Goal: Task Accomplishment & Management: Use online tool/utility

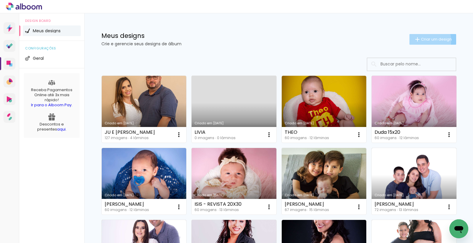
click at [421, 40] on span "Criar um design" at bounding box center [436, 39] width 31 height 4
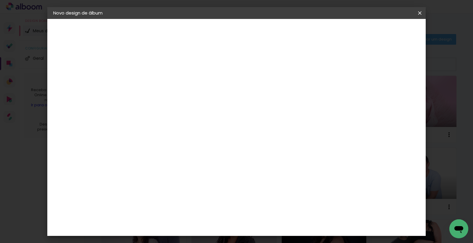
click at [150, 78] on input at bounding box center [150, 79] width 0 height 9
type input "[PERSON_NAME]"
type paper-input "[PERSON_NAME]"
click at [0, 0] on slot "Avançar" at bounding box center [0, 0] width 0 height 0
click at [170, 111] on input at bounding box center [165, 112] width 60 height 7
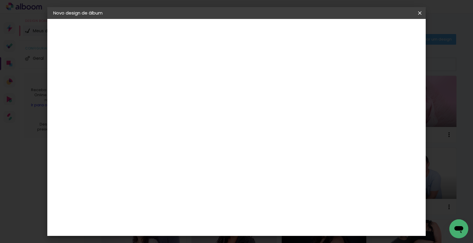
type input "MATRIX"
type paper-input "MATRIX"
click at [161, 137] on paper-item "Matrix" at bounding box center [159, 133] width 52 height 13
click at [0, 0] on slot "Avançar" at bounding box center [0, 0] width 0 height 0
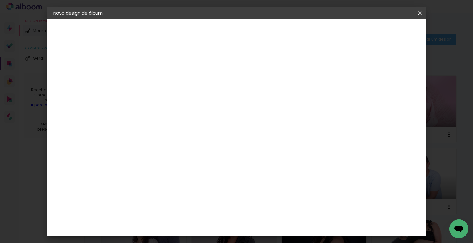
click at [0, 0] on slot "Avançar" at bounding box center [0, 0] width 0 height 0
click at [307, 66] on paper-checkbox "Mostrar sangria" at bounding box center [284, 63] width 45 height 7
type paper-checkbox "on"
click at [316, 37] on header "Revisão Verifique as configurações do seu álbum. Voltar Iniciar design" at bounding box center [220, 34] width 192 height 30
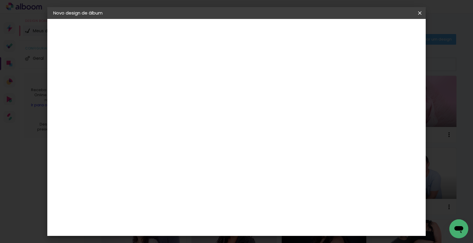
click at [307, 34] on paper-button "Iniciar design" at bounding box center [287, 31] width 39 height 10
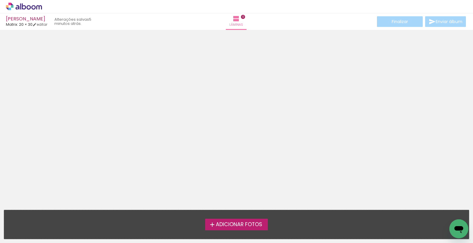
click at [217, 226] on span "Adicionar Fotos" at bounding box center [239, 224] width 46 height 5
click at [0, 0] on input "file" at bounding box center [0, 0] width 0 height 0
click at [217, 222] on span "Adicionar Fotos" at bounding box center [239, 224] width 46 height 5
click at [0, 0] on input "file" at bounding box center [0, 0] width 0 height 0
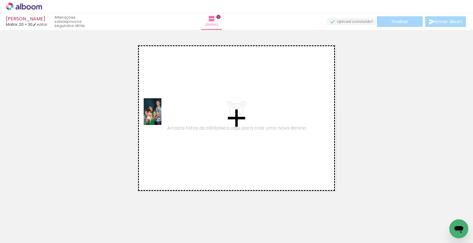
drag, startPoint x: 56, startPoint y: 222, endPoint x: 161, endPoint y: 116, distance: 149.4
click at [161, 116] on quentale-workspace at bounding box center [236, 121] width 473 height 243
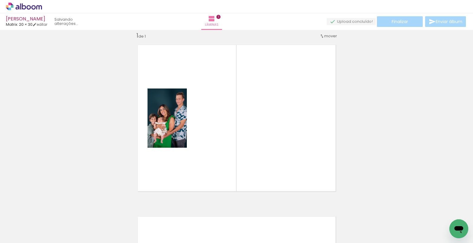
scroll to position [7, 0]
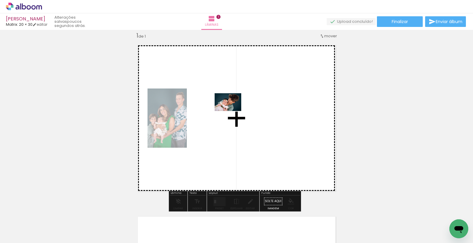
drag, startPoint x: 91, startPoint y: 228, endPoint x: 234, endPoint y: 109, distance: 186.3
click at [234, 109] on quentale-workspace at bounding box center [236, 121] width 473 height 243
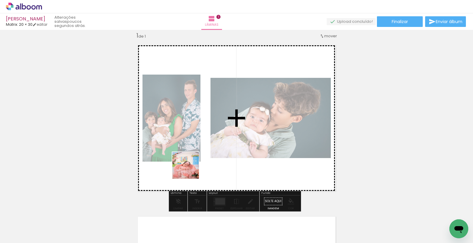
drag, startPoint x: 129, startPoint y: 227, endPoint x: 190, endPoint y: 170, distance: 83.8
click at [190, 170] on quentale-workspace at bounding box center [236, 121] width 473 height 243
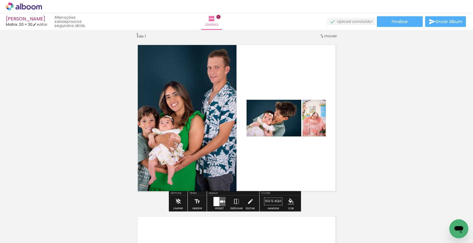
drag, startPoint x: 161, startPoint y: 221, endPoint x: 197, endPoint y: 211, distance: 37.3
click at [206, 150] on quentale-workspace at bounding box center [236, 121] width 473 height 243
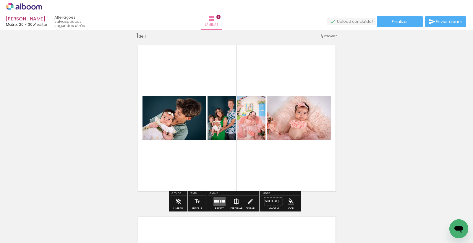
drag, startPoint x: 192, startPoint y: 225, endPoint x: 237, endPoint y: 199, distance: 51.9
click at [233, 146] on quentale-workspace at bounding box center [236, 121] width 473 height 243
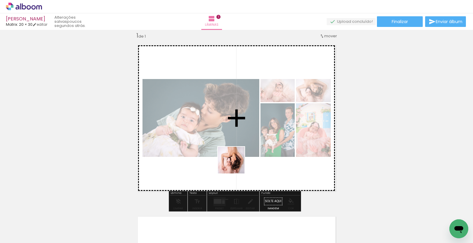
drag, startPoint x: 228, startPoint y: 217, endPoint x: 235, endPoint y: 164, distance: 53.7
click at [236, 164] on quentale-workspace at bounding box center [236, 121] width 473 height 243
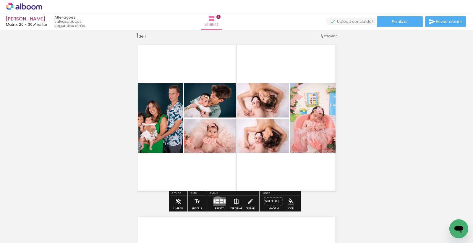
click at [216, 199] on div at bounding box center [217, 200] width 3 height 2
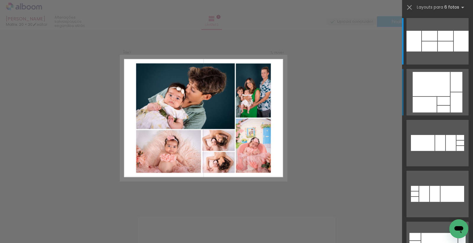
click at [441, 97] on div at bounding box center [443, 101] width 13 height 8
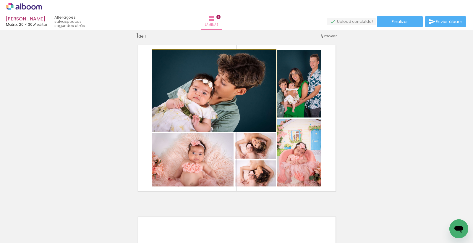
drag, startPoint x: 238, startPoint y: 103, endPoint x: 231, endPoint y: 101, distance: 7.3
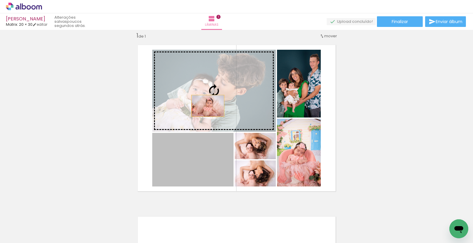
drag, startPoint x: 200, startPoint y: 164, endPoint x: 204, endPoint y: 101, distance: 62.8
click at [0, 0] on slot at bounding box center [0, 0] width 0 height 0
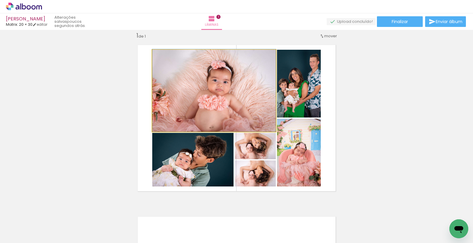
drag, startPoint x: 229, startPoint y: 103, endPoint x: 225, endPoint y: 102, distance: 4.8
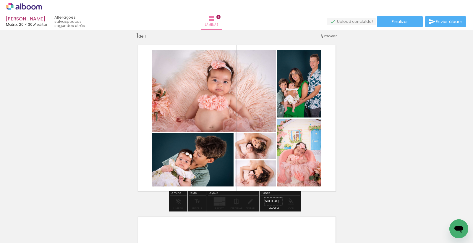
drag, startPoint x: 214, startPoint y: 150, endPoint x: 206, endPoint y: 150, distance: 8.0
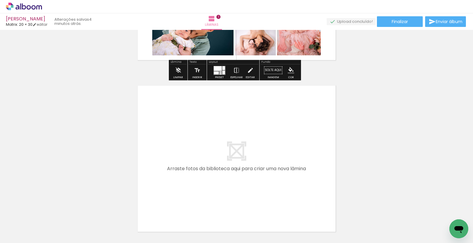
scroll to position [139, 0]
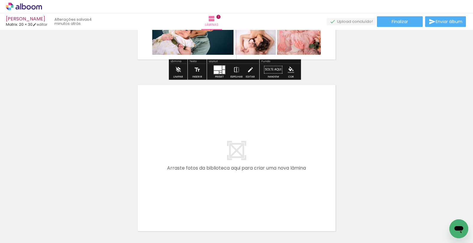
click at [20, 234] on span "Adicionar Fotos" at bounding box center [21, 234] width 18 height 7
click at [0, 0] on input "file" at bounding box center [0, 0] width 0 height 0
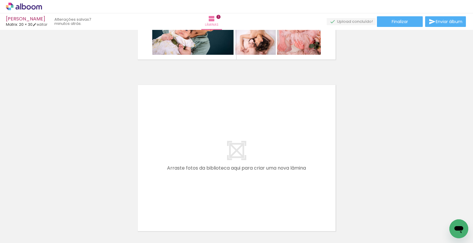
scroll to position [0, 0]
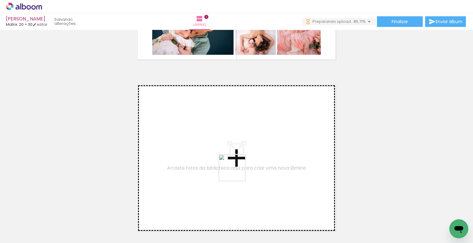
drag, startPoint x: 242, startPoint y: 180, endPoint x: 267, endPoint y: 206, distance: 36.0
click at [225, 164] on quentale-workspace at bounding box center [236, 121] width 473 height 243
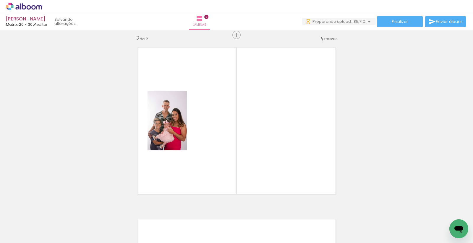
scroll to position [179, 0]
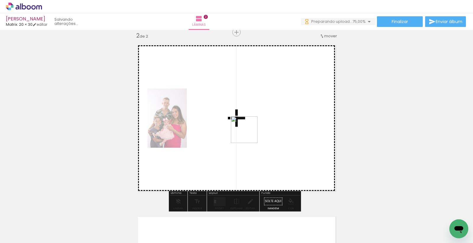
drag, startPoint x: 273, startPoint y: 189, endPoint x: 249, endPoint y: 134, distance: 60.5
click at [249, 134] on quentale-workspace at bounding box center [236, 121] width 473 height 243
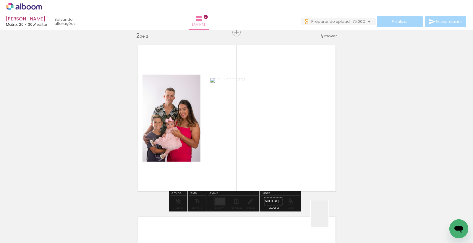
drag, startPoint x: 328, startPoint y: 220, endPoint x: 359, endPoint y: 217, distance: 30.6
click at [294, 176] on quentale-workspace at bounding box center [236, 121] width 473 height 243
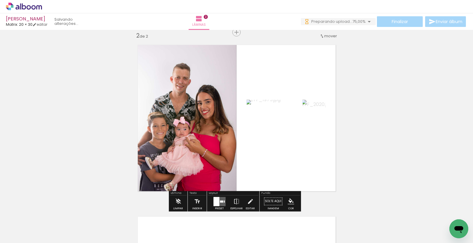
scroll to position [0, 0]
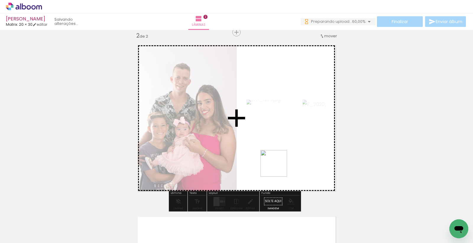
drag, startPoint x: 360, startPoint y: 219, endPoint x: 278, endPoint y: 167, distance: 97.0
click at [278, 167] on quentale-workspace at bounding box center [236, 121] width 473 height 243
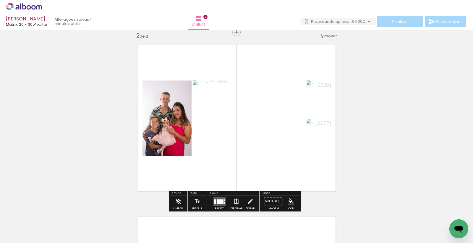
click at [21, 236] on span "Adicionar Fotos" at bounding box center [21, 234] width 18 height 7
click at [0, 0] on input "file" at bounding box center [0, 0] width 0 height 0
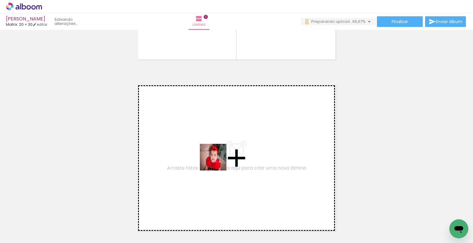
drag, startPoint x: 247, startPoint y: 222, endPoint x: 197, endPoint y: 128, distance: 106.7
click at [197, 128] on quentale-workspace at bounding box center [236, 121] width 473 height 243
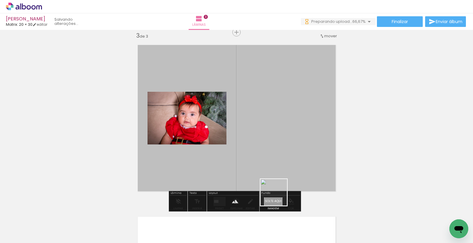
drag, startPoint x: 278, startPoint y: 197, endPoint x: 309, endPoint y: 192, distance: 31.6
click at [252, 131] on quentale-workspace at bounding box center [236, 121] width 473 height 243
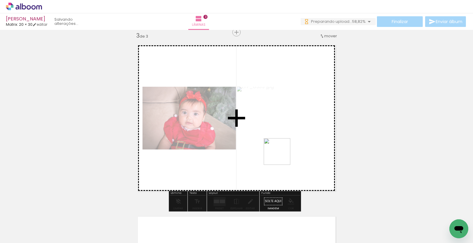
drag, startPoint x: 321, startPoint y: 219, endPoint x: 281, endPoint y: 156, distance: 74.5
click at [281, 156] on quentale-workspace at bounding box center [236, 121] width 473 height 243
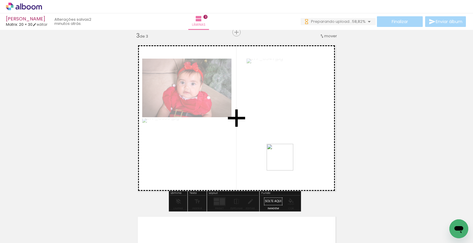
drag, startPoint x: 330, startPoint y: 193, endPoint x: 352, endPoint y: 190, distance: 22.3
click at [277, 156] on quentale-workspace at bounding box center [236, 121] width 473 height 243
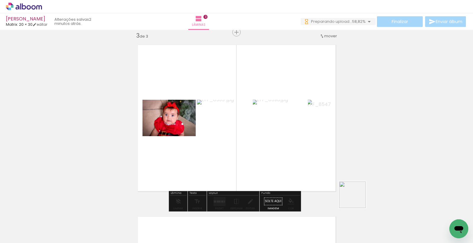
drag, startPoint x: 386, startPoint y: 217, endPoint x: 361, endPoint y: 205, distance: 27.0
click at [224, 132] on quentale-workspace at bounding box center [236, 121] width 473 height 243
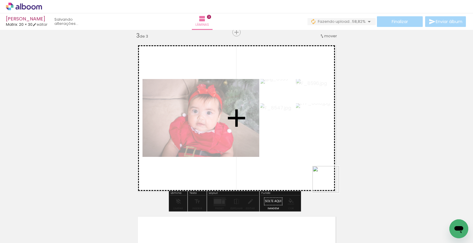
drag, startPoint x: 413, startPoint y: 219, endPoint x: 421, endPoint y: 209, distance: 13.4
click at [252, 152] on quentale-workspace at bounding box center [236, 121] width 473 height 243
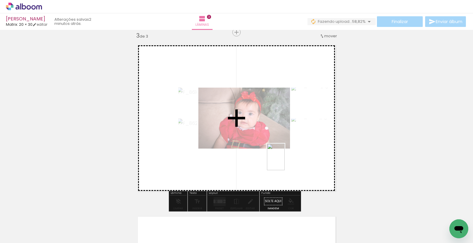
drag, startPoint x: 444, startPoint y: 219, endPoint x: 327, endPoint y: 162, distance: 131.0
click at [284, 161] on quentale-workspace at bounding box center [236, 121] width 473 height 243
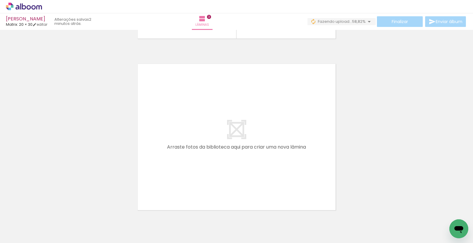
scroll to position [514, 0]
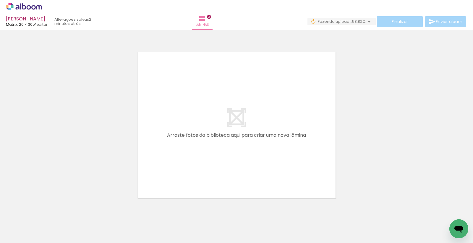
click at [12, 236] on iron-icon at bounding box center [8, 234] width 7 height 7
click at [0, 0] on input "file" at bounding box center [0, 0] width 0 height 0
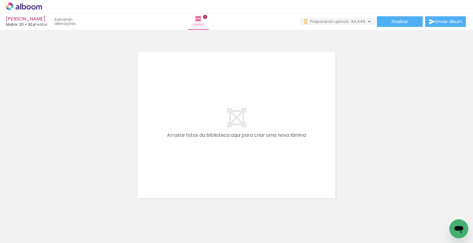
scroll to position [0, 0]
drag, startPoint x: 377, startPoint y: 219, endPoint x: 361, endPoint y: 202, distance: 24.1
click at [208, 128] on quentale-workspace at bounding box center [236, 121] width 473 height 243
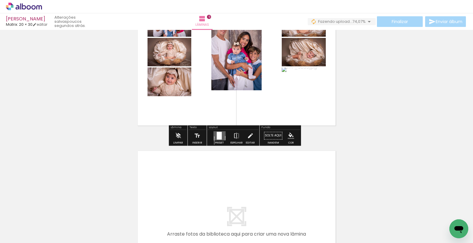
scroll to position [0, 471]
click at [32, 233] on paper-button "Adicionar Fotos" at bounding box center [18, 234] width 29 height 9
click at [0, 0] on input "file" at bounding box center [0, 0] width 0 height 0
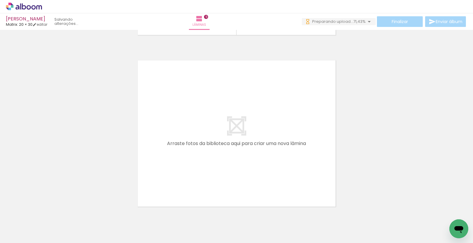
scroll to position [857, 0]
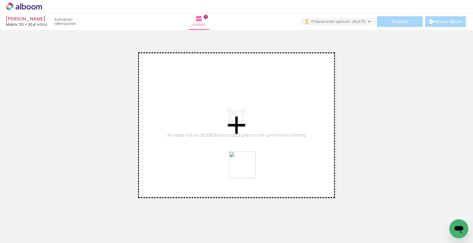
drag, startPoint x: 258, startPoint y: 218, endPoint x: 290, endPoint y: 226, distance: 32.8
click at [246, 167] on quentale-workspace at bounding box center [236, 121] width 473 height 243
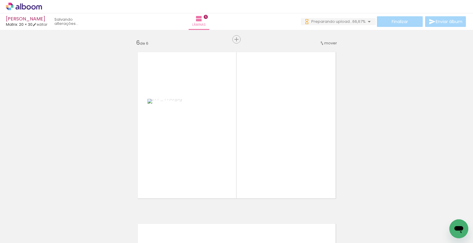
scroll to position [864, 0]
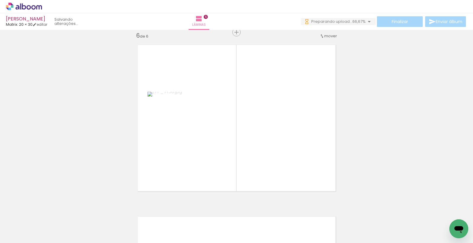
drag, startPoint x: 290, startPoint y: 228, endPoint x: 317, endPoint y: 220, distance: 28.5
click at [262, 159] on quentale-workspace at bounding box center [236, 121] width 473 height 243
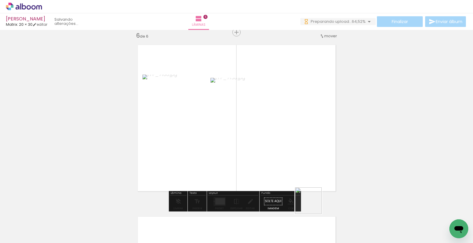
drag, startPoint x: 316, startPoint y: 213, endPoint x: 359, endPoint y: 229, distance: 45.7
click at [296, 163] on quentale-workspace at bounding box center [236, 121] width 473 height 243
drag, startPoint x: 352, startPoint y: 228, endPoint x: 371, endPoint y: 208, distance: 27.4
click at [294, 165] on quentale-workspace at bounding box center [236, 121] width 473 height 243
drag, startPoint x: 379, startPoint y: 219, endPoint x: 340, endPoint y: 215, distance: 38.7
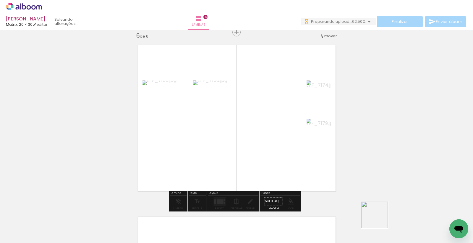
click at [314, 168] on quentale-workspace at bounding box center [236, 121] width 473 height 243
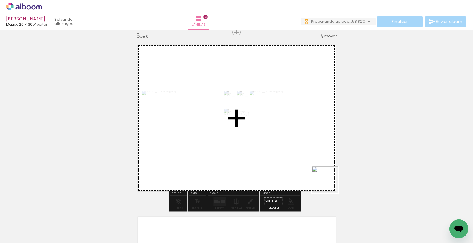
drag, startPoint x: 412, startPoint y: 223, endPoint x: 407, endPoint y: 211, distance: 13.2
click at [272, 163] on quentale-workspace at bounding box center [236, 121] width 473 height 243
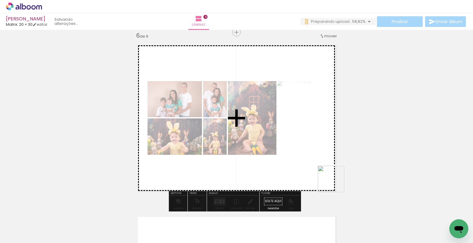
drag, startPoint x: 427, startPoint y: 214, endPoint x: 293, endPoint y: 168, distance: 141.8
click at [294, 167] on quentale-workspace at bounding box center [236, 121] width 473 height 243
click at [293, 166] on quentale-layouter at bounding box center [236, 118] width 208 height 157
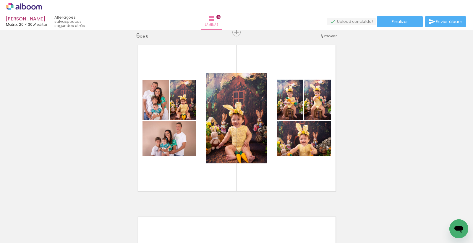
click at [14, 234] on span "Adicionar Fotos" at bounding box center [21, 234] width 18 height 7
click at [0, 0] on input "file" at bounding box center [0, 0] width 0 height 0
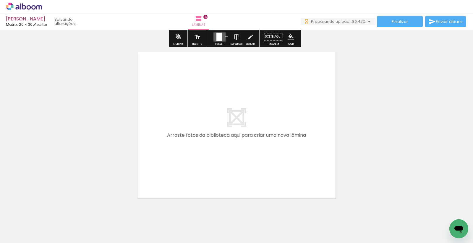
click at [215, 165] on quentale-workspace at bounding box center [236, 121] width 473 height 243
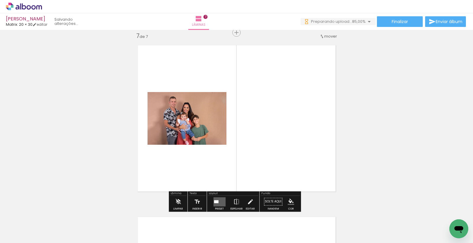
scroll to position [1036, 0]
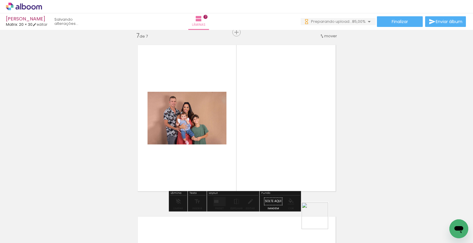
drag, startPoint x: 321, startPoint y: 223, endPoint x: 300, endPoint y: 184, distance: 44.3
click at [274, 159] on quentale-workspace at bounding box center [236, 121] width 473 height 243
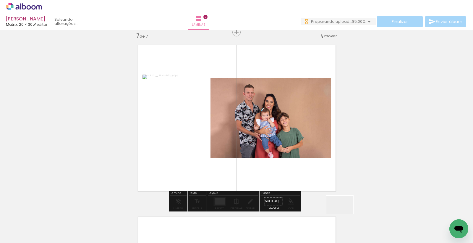
drag, startPoint x: 345, startPoint y: 215, endPoint x: 267, endPoint y: 158, distance: 96.6
click at [267, 158] on quentale-workspace at bounding box center [236, 121] width 473 height 243
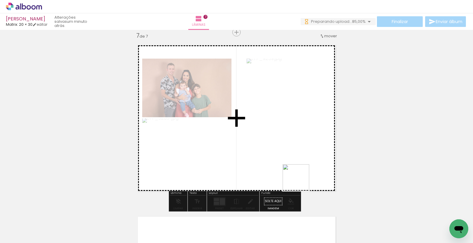
drag, startPoint x: 384, startPoint y: 220, endPoint x: 366, endPoint y: 207, distance: 21.5
click at [295, 178] on quentale-workspace at bounding box center [236, 121] width 473 height 243
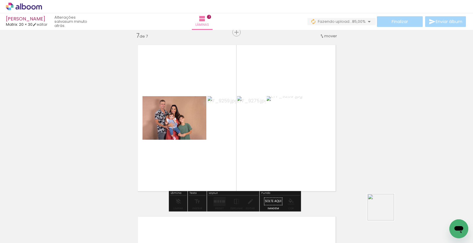
drag, startPoint x: 415, startPoint y: 225, endPoint x: 287, endPoint y: 168, distance: 140.0
click at [262, 156] on quentale-workspace at bounding box center [236, 121] width 473 height 243
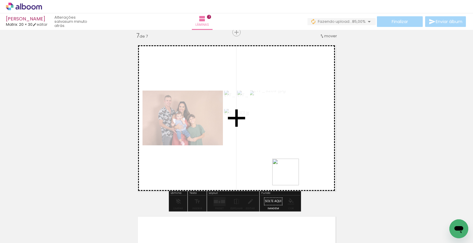
drag, startPoint x: 442, startPoint y: 217, endPoint x: 277, endPoint y: 170, distance: 172.0
click at [277, 170] on quentale-workspace at bounding box center [236, 121] width 473 height 243
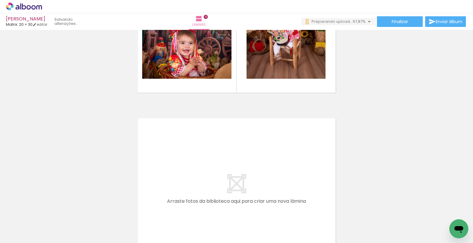
scroll to position [0, 1232]
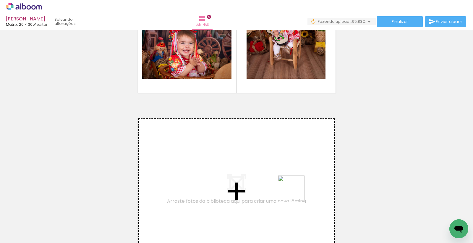
drag, startPoint x: 325, startPoint y: 210, endPoint x: 348, endPoint y: 206, distance: 22.7
click at [234, 167] on quentale-workspace at bounding box center [236, 121] width 473 height 243
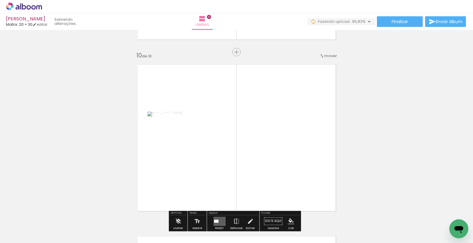
scroll to position [1550, 0]
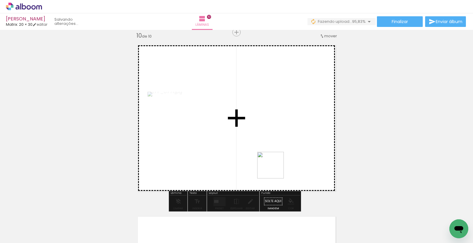
drag, startPoint x: 385, startPoint y: 223, endPoint x: 415, endPoint y: 224, distance: 30.7
click at [255, 156] on quentale-workspace at bounding box center [236, 121] width 473 height 243
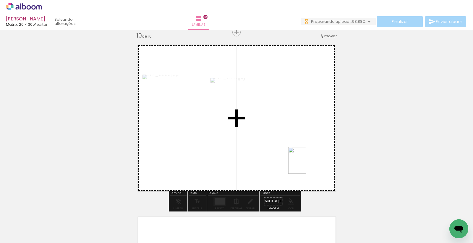
drag, startPoint x: 415, startPoint y: 224, endPoint x: 306, endPoint y: 165, distance: 124.7
click at [306, 165] on quentale-workspace at bounding box center [236, 121] width 473 height 243
drag, startPoint x: 421, startPoint y: 208, endPoint x: 288, endPoint y: 181, distance: 135.5
click at [288, 180] on quentale-workspace at bounding box center [236, 121] width 473 height 243
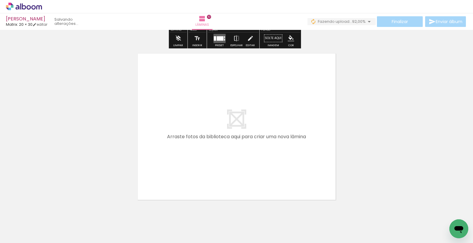
scroll to position [1714, 0]
click at [24, 234] on span "Adicionar Fotos" at bounding box center [21, 234] width 18 height 7
click at [0, 0] on input "file" at bounding box center [0, 0] width 0 height 0
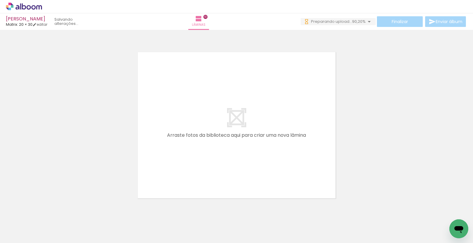
scroll to position [0, 1398]
drag, startPoint x: 316, startPoint y: 226, endPoint x: 351, endPoint y: 222, distance: 35.7
click at [258, 176] on quentale-workspace at bounding box center [236, 121] width 473 height 243
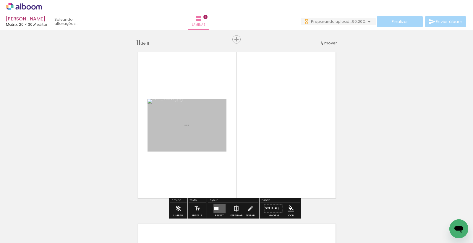
scroll to position [1721, 0]
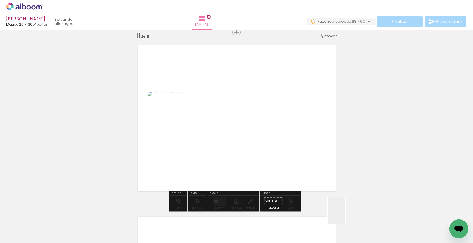
drag, startPoint x: 345, startPoint y: 215, endPoint x: 353, endPoint y: 206, distance: 11.7
click at [270, 162] on quentale-workspace at bounding box center [236, 121] width 473 height 243
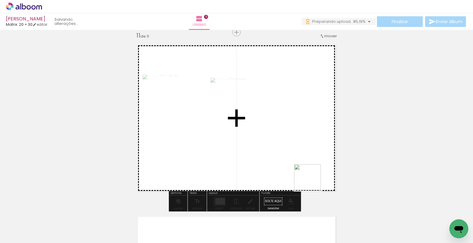
drag, startPoint x: 376, startPoint y: 222, endPoint x: 370, endPoint y: 202, distance: 21.0
click at [311, 181] on quentale-workspace at bounding box center [236, 121] width 473 height 243
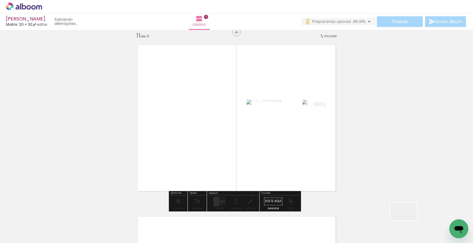
drag, startPoint x: 408, startPoint y: 220, endPoint x: 280, endPoint y: 163, distance: 140.4
click at [281, 164] on quentale-workspace at bounding box center [236, 121] width 473 height 243
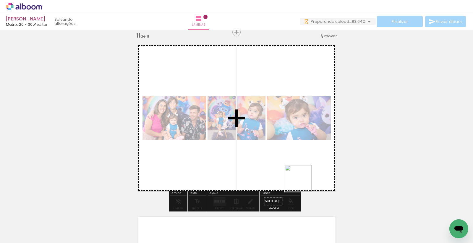
drag, startPoint x: 440, startPoint y: 226, endPoint x: 303, endPoint y: 183, distance: 143.7
click at [303, 183] on quentale-workspace at bounding box center [236, 121] width 473 height 243
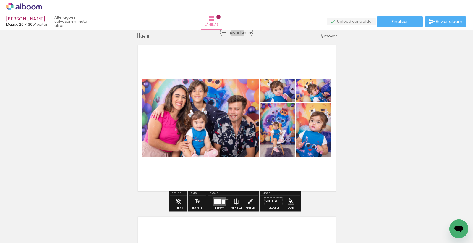
click at [236, 33] on span "Inserir lâmina" at bounding box center [239, 32] width 23 height 4
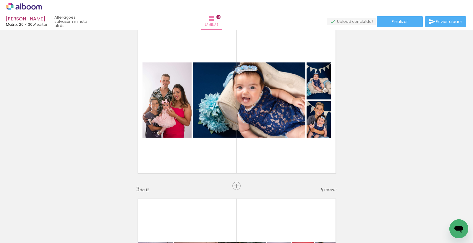
scroll to position [0, 1398]
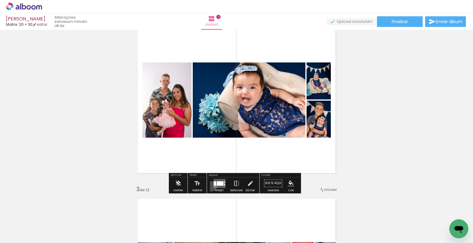
click at [211, 186] on div at bounding box center [219, 183] width 16 height 12
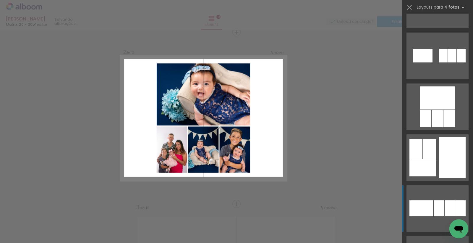
scroll to position [2364, 0]
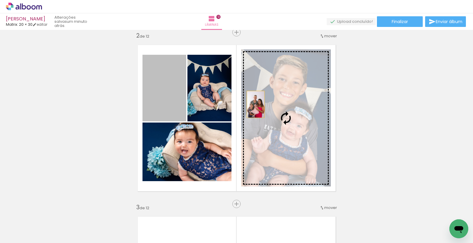
drag, startPoint x: 166, startPoint y: 91, endPoint x: 265, endPoint y: 108, distance: 100.1
click at [0, 0] on slot at bounding box center [0, 0] width 0 height 0
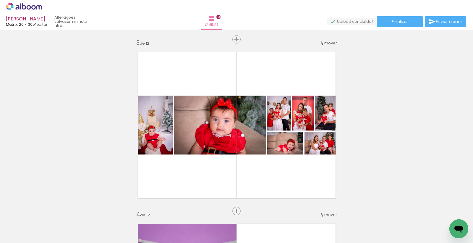
scroll to position [376, 0]
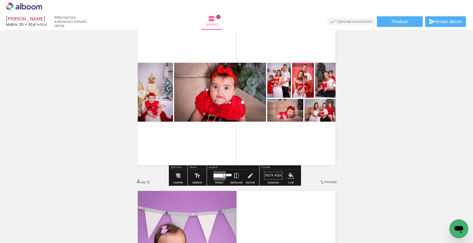
click at [224, 176] on div at bounding box center [224, 174] width 1 height 2
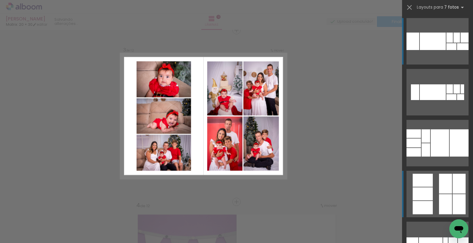
scroll to position [350, 0]
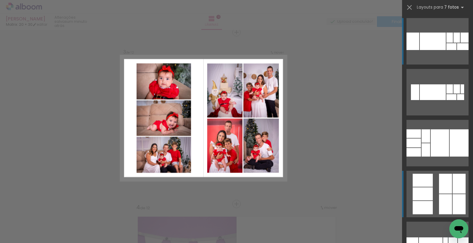
click at [453, 93] on div at bounding box center [456, 88] width 7 height 9
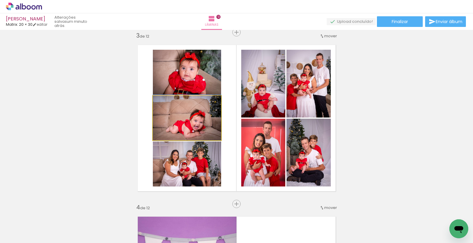
drag, startPoint x: 184, startPoint y: 127, endPoint x: 182, endPoint y: 121, distance: 7.1
click at [182, 121] on quentale-photo at bounding box center [187, 118] width 68 height 44
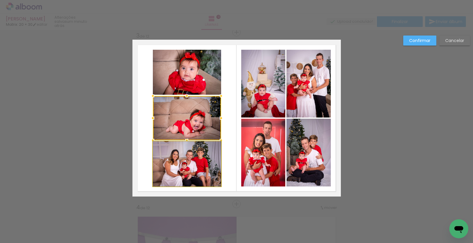
drag, startPoint x: 190, startPoint y: 169, endPoint x: 189, endPoint y: 165, distance: 4.5
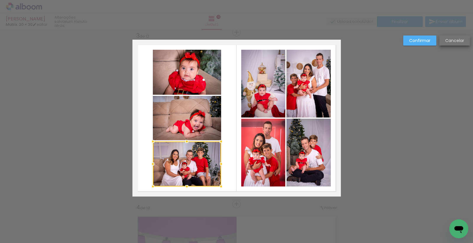
click at [0, 0] on slot "Cancelar" at bounding box center [0, 0] width 0 height 0
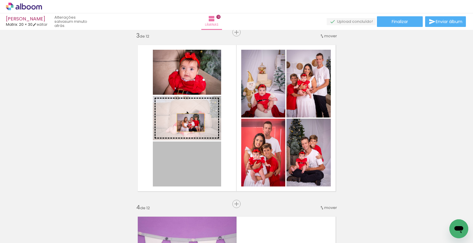
drag, startPoint x: 191, startPoint y: 164, endPoint x: 188, endPoint y: 122, distance: 41.5
click at [0, 0] on slot at bounding box center [0, 0] width 0 height 0
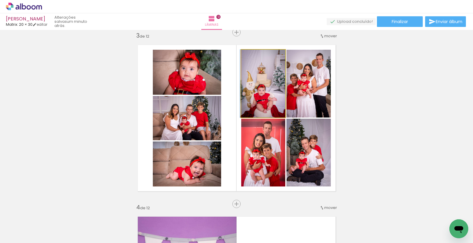
drag, startPoint x: 260, startPoint y: 103, endPoint x: 258, endPoint y: 93, distance: 10.0
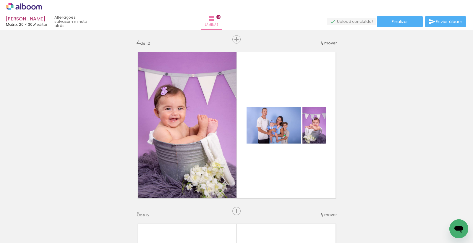
scroll to position [547, 0]
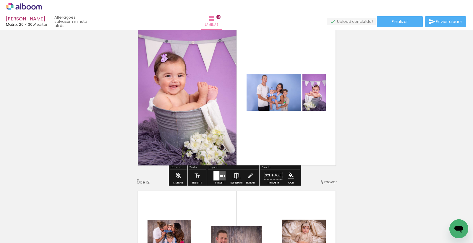
click at [210, 176] on paper-button "Preset" at bounding box center [219, 176] width 19 height 15
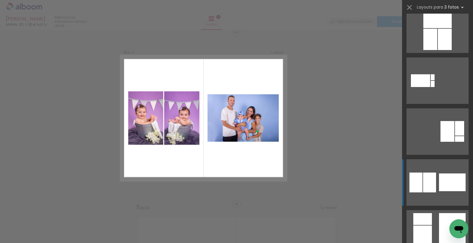
scroll to position [295, 0]
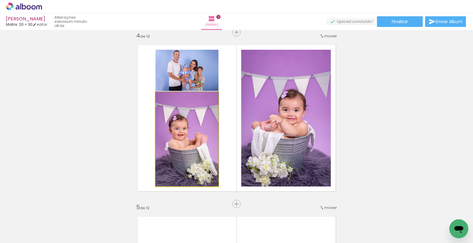
drag, startPoint x: 190, startPoint y: 143, endPoint x: 268, endPoint y: 120, distance: 80.9
click at [0, 0] on slot at bounding box center [0, 0] width 0 height 0
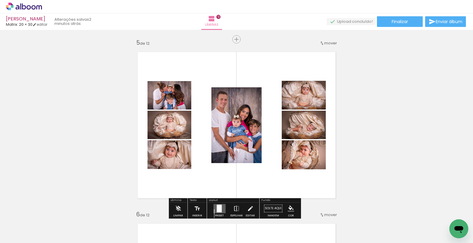
scroll to position [719, 0]
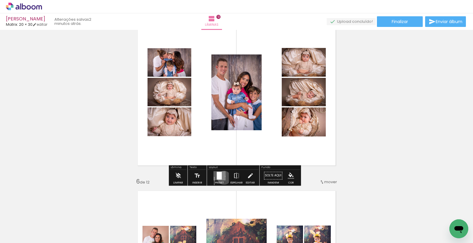
click at [223, 177] on quentale-layouter at bounding box center [219, 175] width 12 height 9
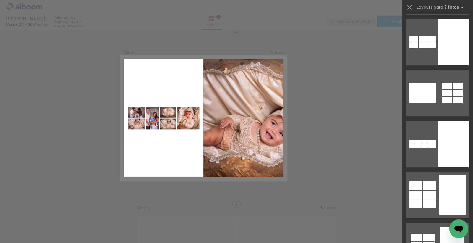
scroll to position [1444, 0]
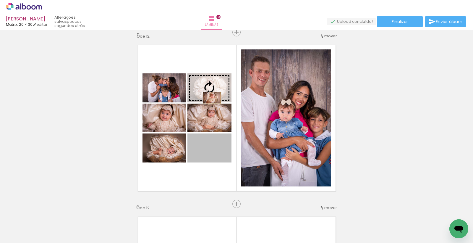
drag, startPoint x: 214, startPoint y: 157, endPoint x: 209, endPoint y: 95, distance: 62.0
click at [0, 0] on slot at bounding box center [0, 0] width 0 height 0
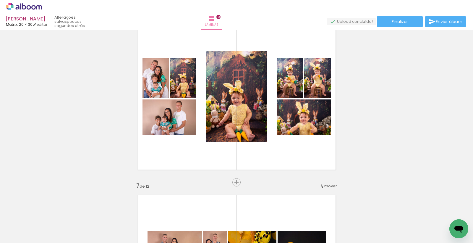
scroll to position [886, 0]
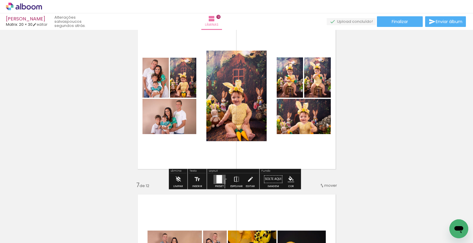
click at [220, 176] on div at bounding box center [219, 179] width 6 height 8
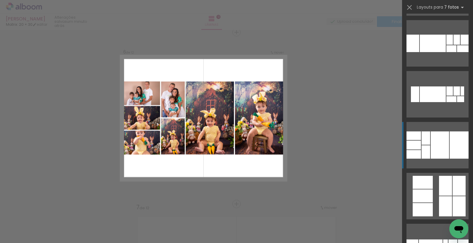
scroll to position [1149, 0]
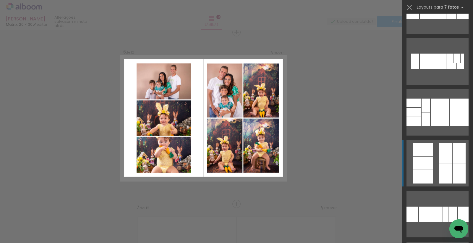
click at [429, 155] on div at bounding box center [423, 149] width 20 height 13
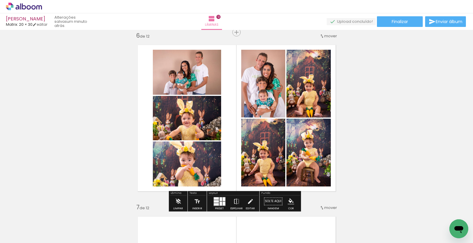
click at [217, 201] on div at bounding box center [216, 201] width 5 height 2
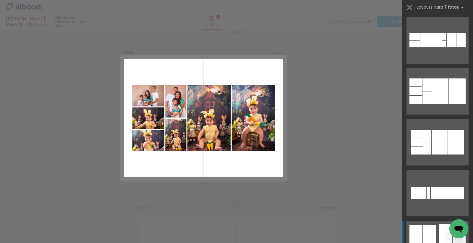
scroll to position [1566, 0]
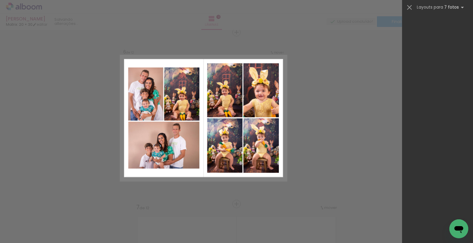
scroll to position [0, 1398]
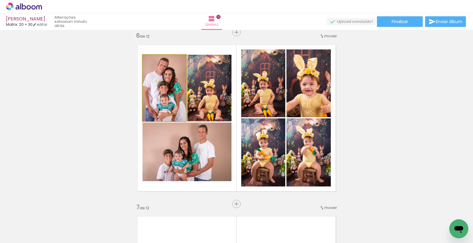
drag, startPoint x: 155, startPoint y: 101, endPoint x: 158, endPoint y: 100, distance: 3.0
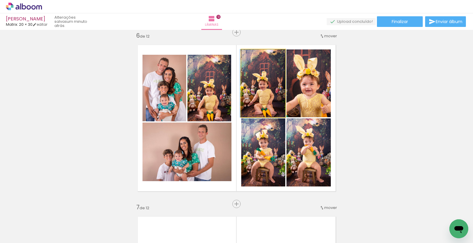
drag, startPoint x: 261, startPoint y: 100, endPoint x: 257, endPoint y: 95, distance: 7.0
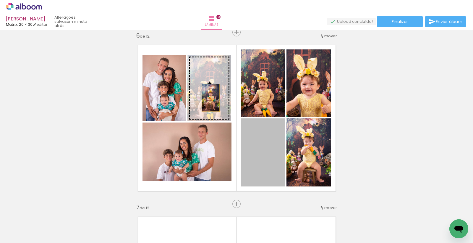
drag, startPoint x: 261, startPoint y: 163, endPoint x: 208, endPoint y: 98, distance: 84.3
click at [0, 0] on slot at bounding box center [0, 0] width 0 height 0
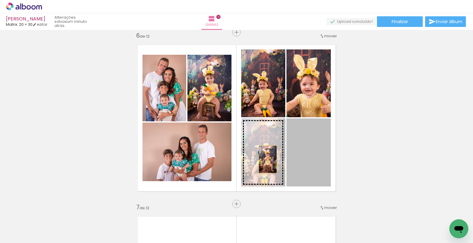
drag, startPoint x: 314, startPoint y: 162, endPoint x: 257, endPoint y: 159, distance: 57.1
click at [0, 0] on slot at bounding box center [0, 0] width 0 height 0
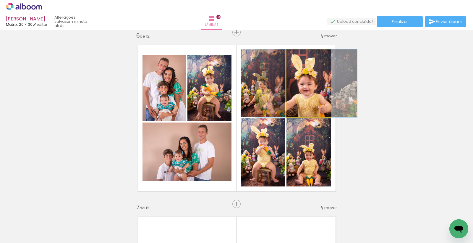
drag, startPoint x: 303, startPoint y: 97, endPoint x: 301, endPoint y: 91, distance: 6.6
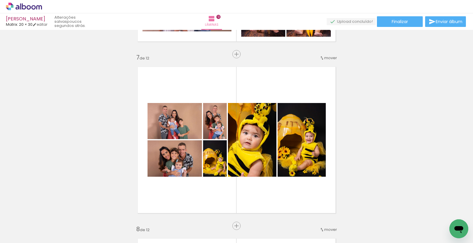
scroll to position [1029, 0]
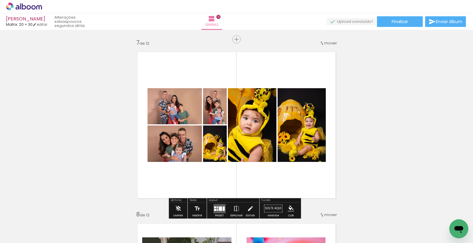
click at [216, 204] on quentale-layouter at bounding box center [219, 208] width 12 height 9
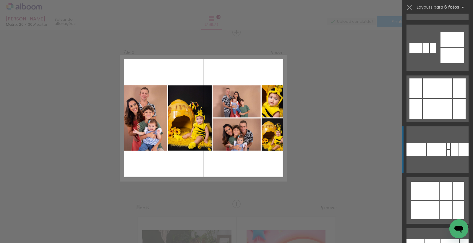
scroll to position [295, 0]
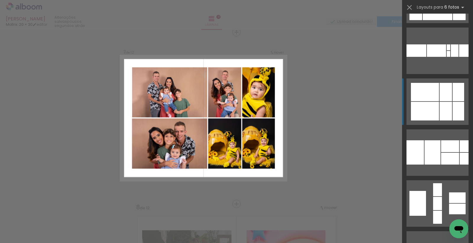
click at [433, 57] on div at bounding box center [436, 50] width 19 height 12
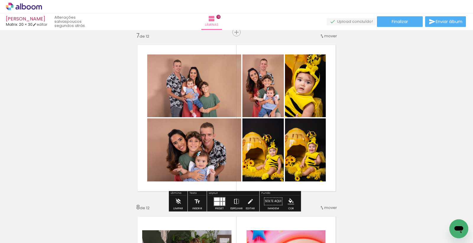
click at [223, 202] on div at bounding box center [224, 203] width 2 height 4
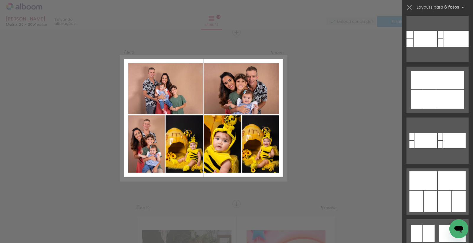
scroll to position [1144, 0]
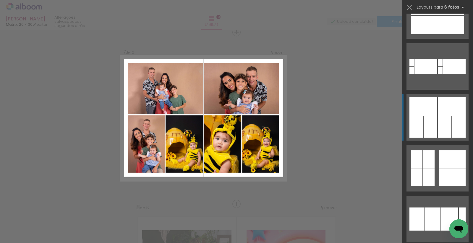
click at [440, 207] on div at bounding box center [432, 218] width 16 height 23
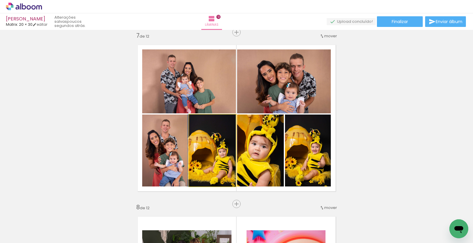
drag, startPoint x: 222, startPoint y: 146, endPoint x: 217, endPoint y: 145, distance: 4.8
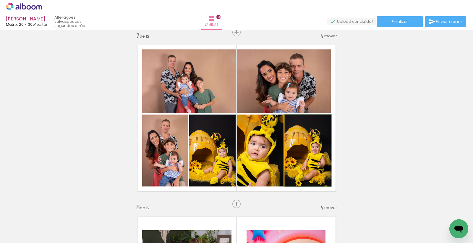
click at [303, 155] on quentale-photo at bounding box center [308, 150] width 46 height 72
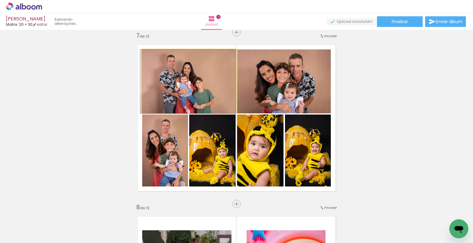
drag, startPoint x: 200, startPoint y: 81, endPoint x: 189, endPoint y: 105, distance: 26.0
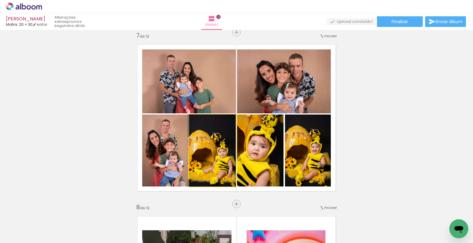
drag, startPoint x: 207, startPoint y: 161, endPoint x: 200, endPoint y: 160, distance: 6.5
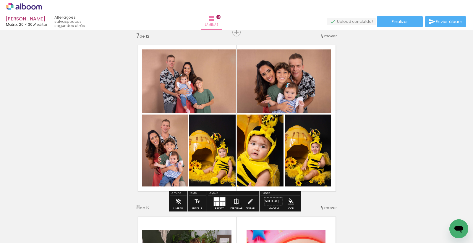
click at [359, 158] on div "Inserir lâmina 1 de 12 Inserir lâmina 2 de 12 Inserir lâmina 3 de 12 Inserir lâ…" at bounding box center [236, 110] width 473 height 2228
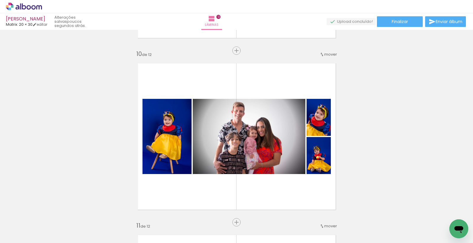
scroll to position [1528, 0]
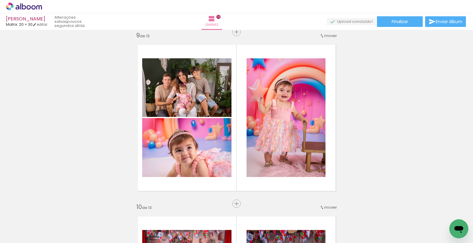
scroll to position [0, 341]
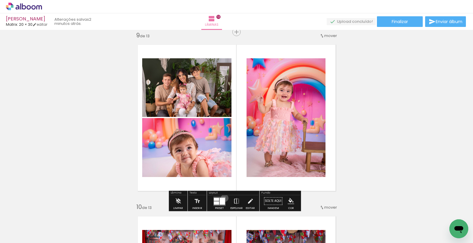
click at [223, 197] on div at bounding box center [222, 200] width 5 height 7
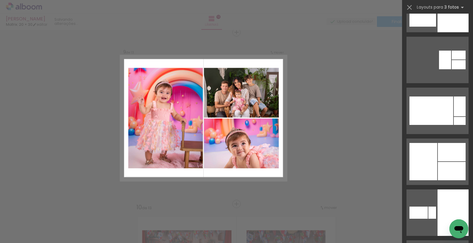
scroll to position [1280, 0]
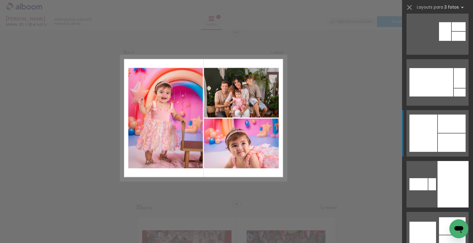
click at [454, 96] on div at bounding box center [460, 92] width 12 height 8
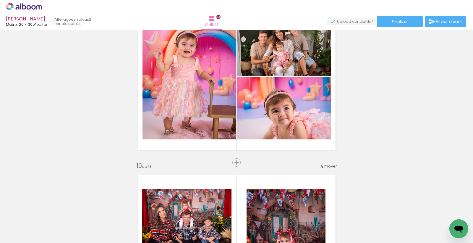
scroll to position [1378, 0]
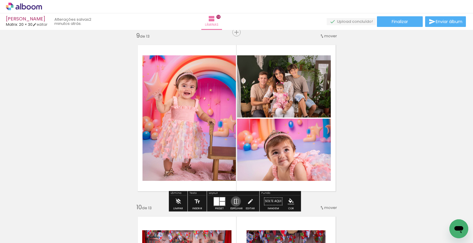
click at [234, 201] on iron-icon at bounding box center [236, 201] width 7 height 12
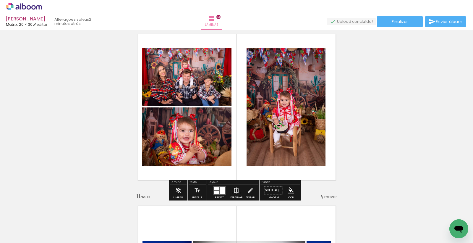
scroll to position [1576, 0]
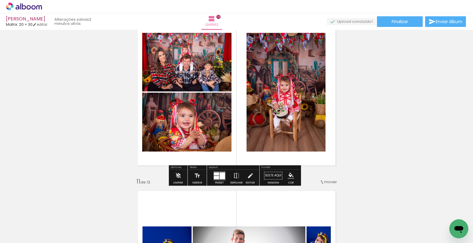
click at [220, 174] on div at bounding box center [222, 175] width 5 height 7
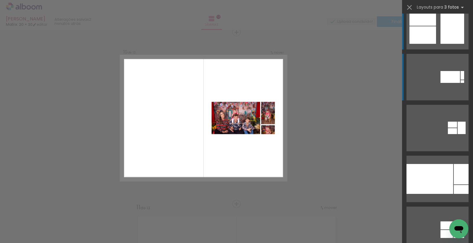
scroll to position [0, 0]
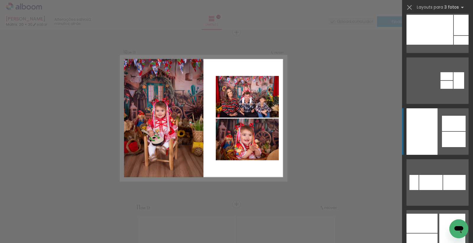
scroll to position [295, 0]
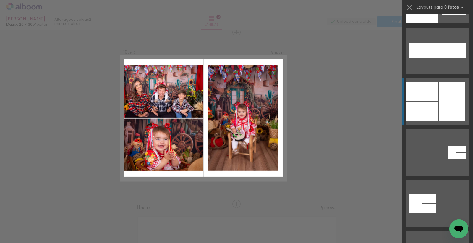
click at [442, 15] on div at bounding box center [454, 7] width 24 height 15
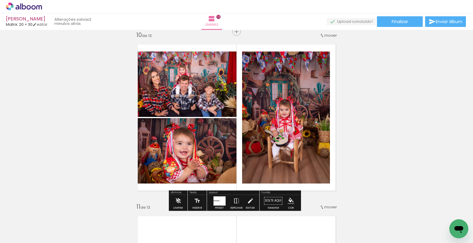
scroll to position [1550, 0]
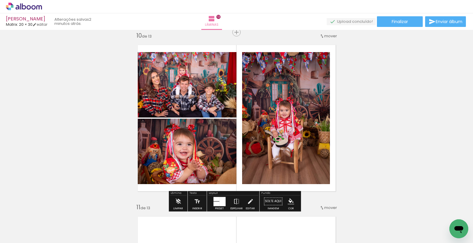
click at [289, 117] on quentale-photo at bounding box center [286, 118] width 88 height 132
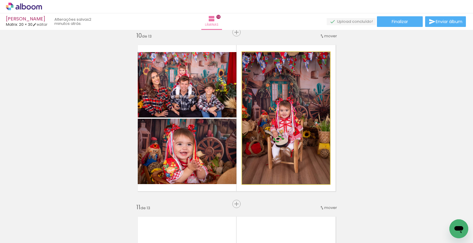
drag, startPoint x: 277, startPoint y: 122, endPoint x: 238, endPoint y: 115, distance: 39.3
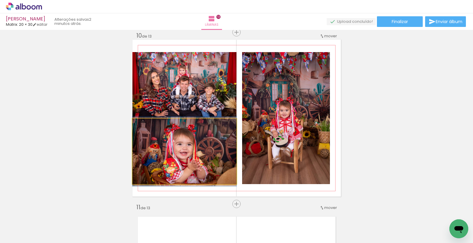
click at [183, 150] on quentale-photo at bounding box center [184, 150] width 104 height 65
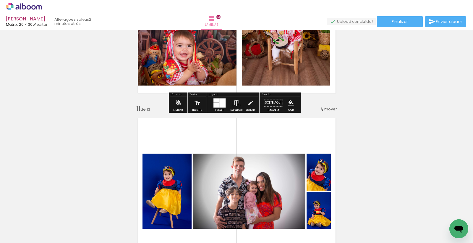
scroll to position [1747, 0]
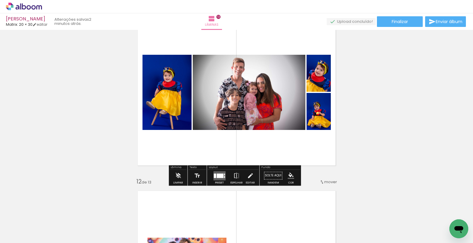
click at [221, 173] on div at bounding box center [220, 175] width 7 height 4
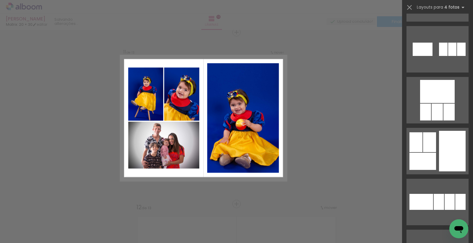
scroll to position [2331, 0]
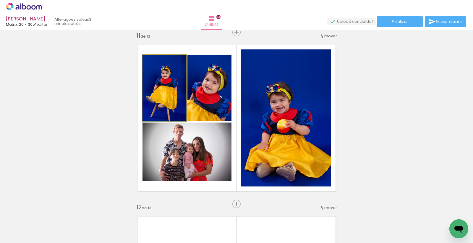
click at [170, 96] on quentale-photo at bounding box center [164, 88] width 44 height 66
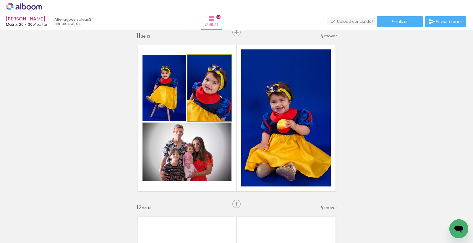
click at [205, 89] on quentale-photo at bounding box center [209, 88] width 44 height 66
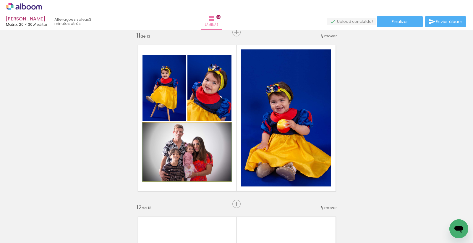
click at [187, 144] on quentale-photo at bounding box center [186, 151] width 89 height 59
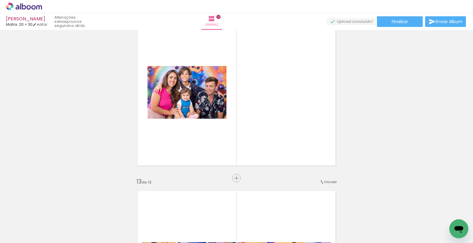
scroll to position [0, 1398]
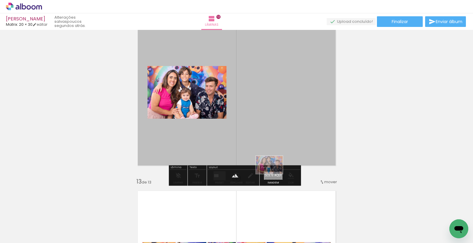
drag, startPoint x: 308, startPoint y: 191, endPoint x: 274, endPoint y: 173, distance: 38.7
click at [274, 173] on quentale-workspace at bounding box center [236, 121] width 473 height 243
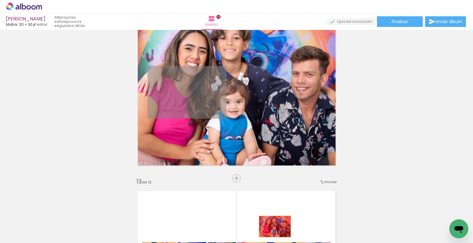
drag, startPoint x: 181, startPoint y: 95, endPoint x: 272, endPoint y: 226, distance: 159.8
click at [272, 226] on quentale-workspace at bounding box center [236, 121] width 473 height 243
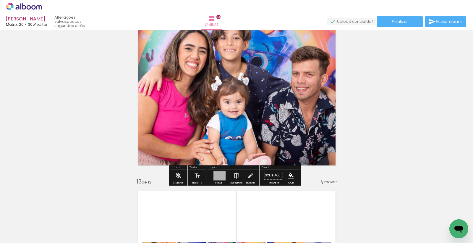
click at [259, 111] on quentale-layouter at bounding box center [236, 92] width 208 height 157
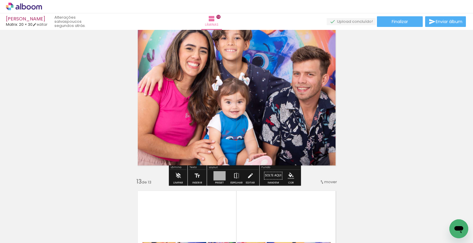
click at [243, 102] on quentale-photo at bounding box center [236, 92] width 208 height 157
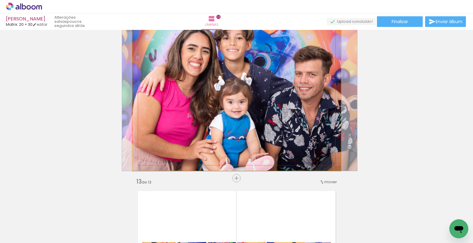
drag, startPoint x: 247, startPoint y: 85, endPoint x: 249, endPoint y: 107, distance: 22.3
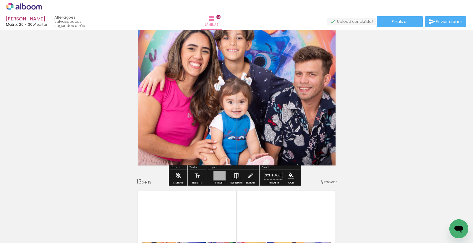
click at [254, 111] on quentale-photo at bounding box center [236, 92] width 208 height 157
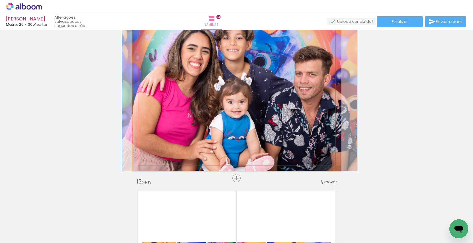
click at [254, 111] on quentale-photo at bounding box center [236, 92] width 208 height 157
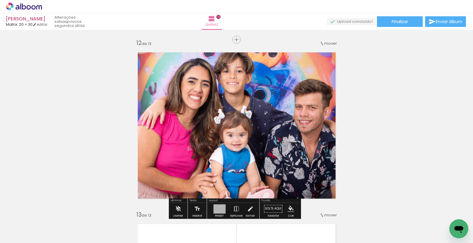
scroll to position [1886, 0]
click at [268, 107] on quentale-photo at bounding box center [236, 125] width 208 height 157
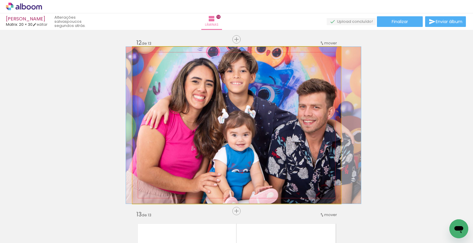
drag, startPoint x: 268, startPoint y: 107, endPoint x: 272, endPoint y: 113, distance: 7.6
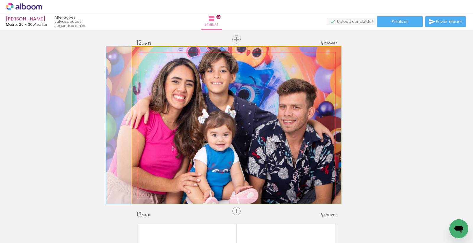
drag, startPoint x: 272, startPoint y: 113, endPoint x: 252, endPoint y: 114, distance: 19.8
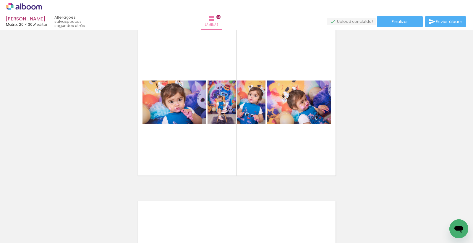
scroll to position [2082, 0]
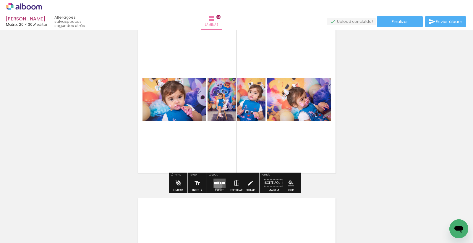
click at [217, 185] on quentale-layouter at bounding box center [219, 182] width 12 height 9
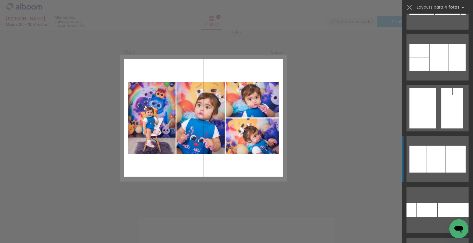
scroll to position [1215, 0]
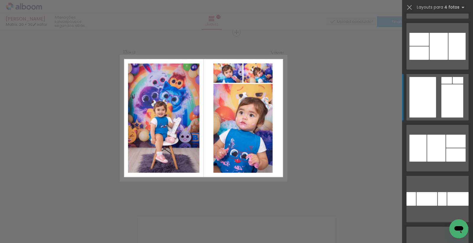
click at [426, 134] on div at bounding box center [417, 147] width 17 height 27
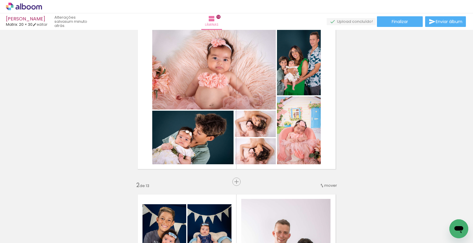
scroll to position [0, 0]
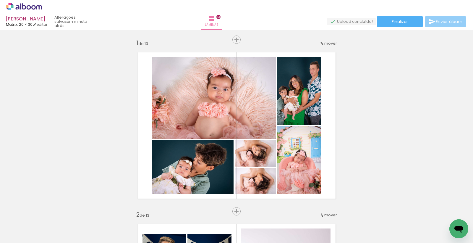
click at [431, 24] on iron-icon at bounding box center [431, 21] width 7 height 7
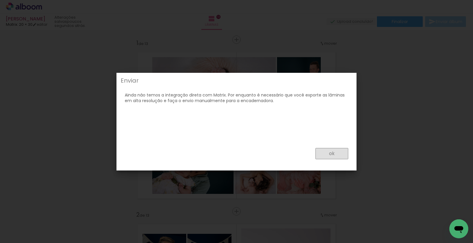
click at [0, 0] on slot "ok" at bounding box center [0, 0] width 0 height 0
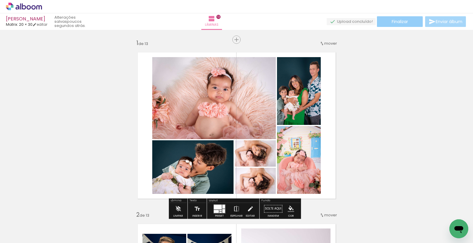
click at [400, 21] on span "Finalizar" at bounding box center [400, 22] width 16 height 4
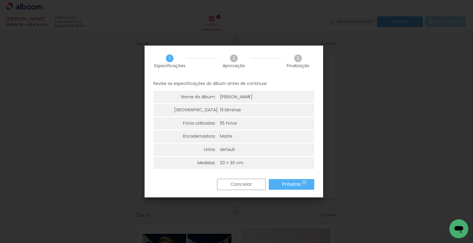
click at [304, 182] on paper-button "Próximo" at bounding box center [292, 184] width 46 height 11
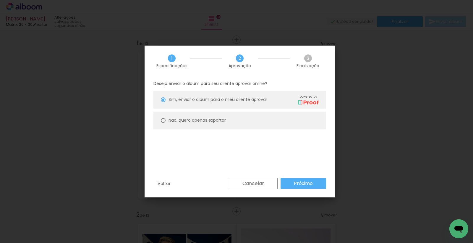
click at [0, 0] on slot "Não, quero apenas exportar" at bounding box center [0, 0] width 0 height 0
type paper-radio-button "on"
click at [0, 0] on slot "Próximo" at bounding box center [0, 0] width 0 height 0
type input "Alta, 300 DPI"
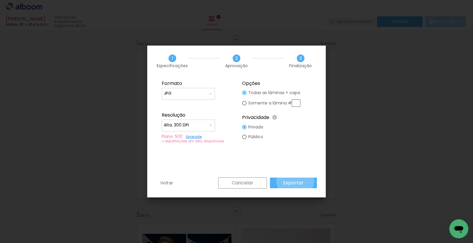
click at [0, 0] on slot "Exportar" at bounding box center [0, 0] width 0 height 0
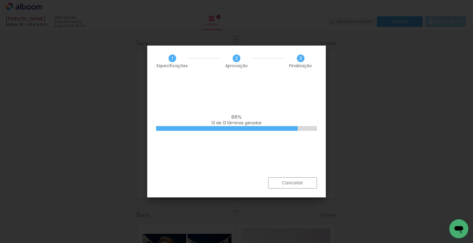
scroll to position [0, 1398]
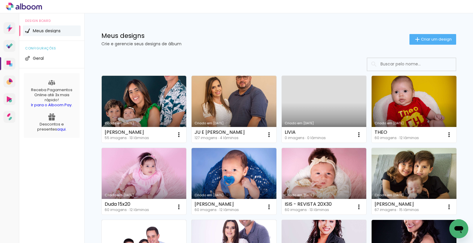
drag, startPoint x: 445, startPoint y: 201, endPoint x: 434, endPoint y: 189, distance: 15.7
